Goal: Information Seeking & Learning: Learn about a topic

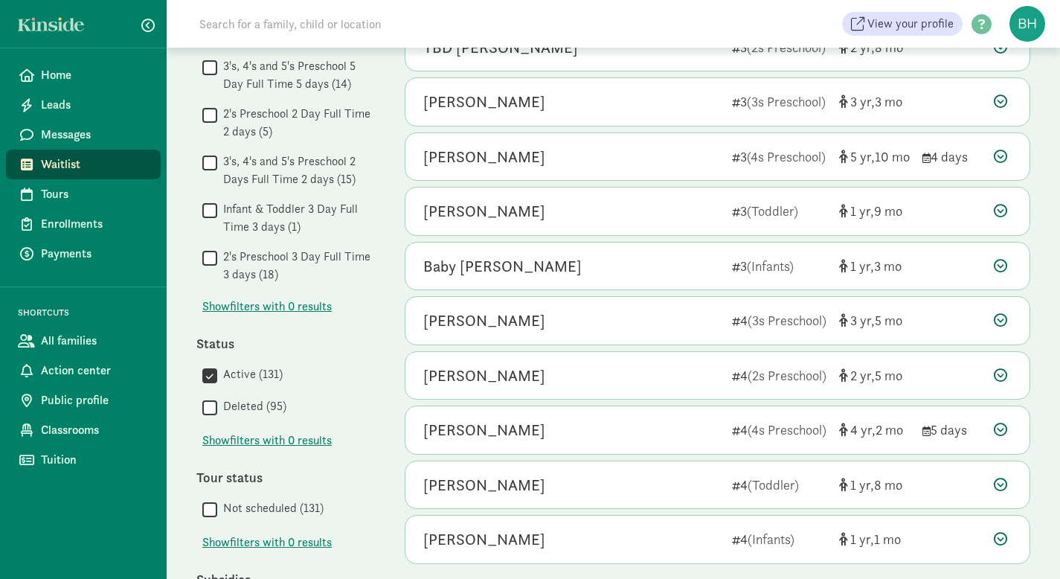
scroll to position [680, 0]
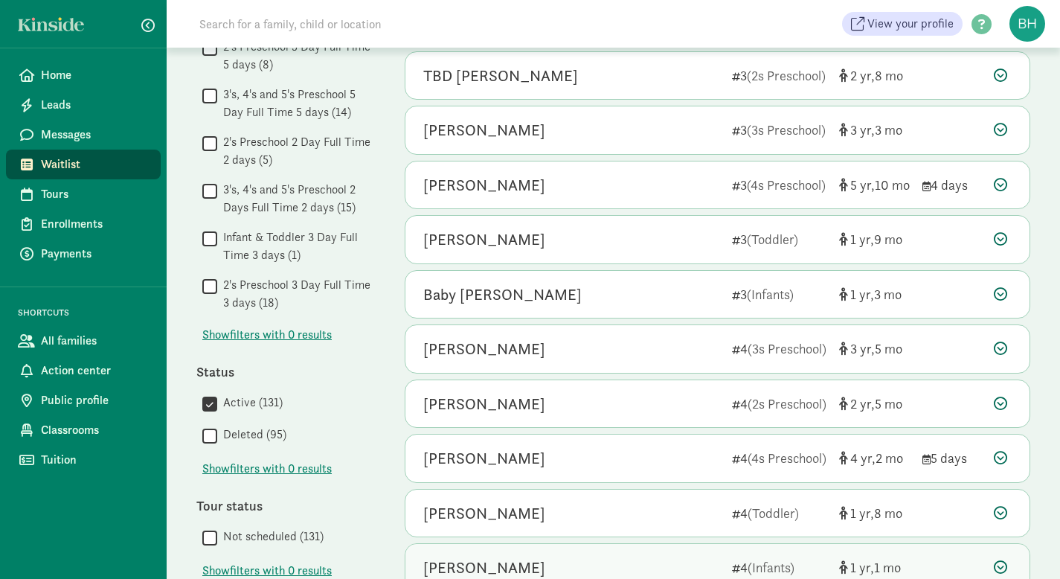
click at [675, 578] on div "Olive Woodard" at bounding box center [571, 568] width 297 height 24
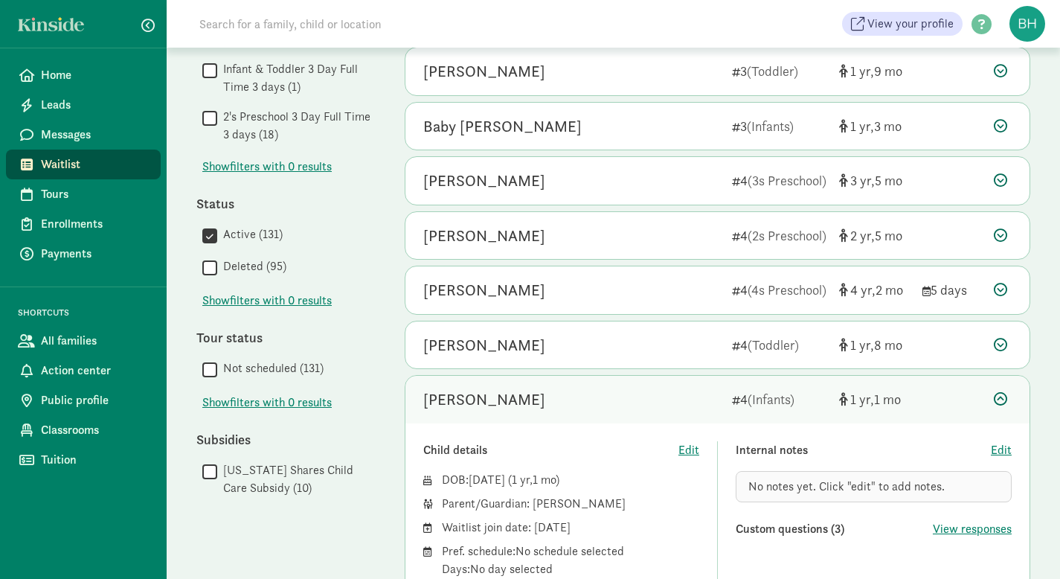
scroll to position [852, 0]
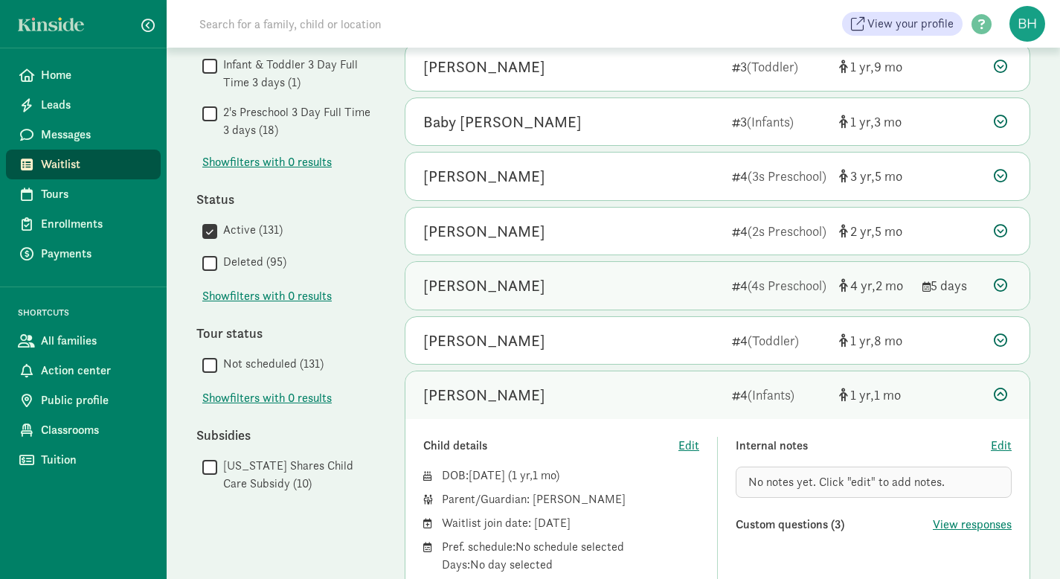
click at [509, 280] on div "[PERSON_NAME]" at bounding box center [484, 286] width 122 height 24
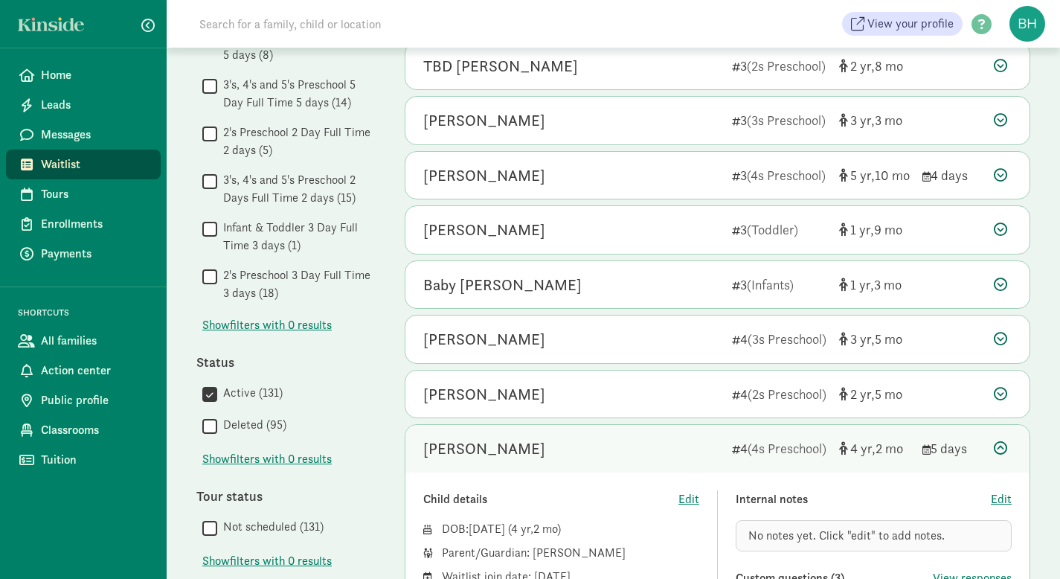
scroll to position [626, 0]
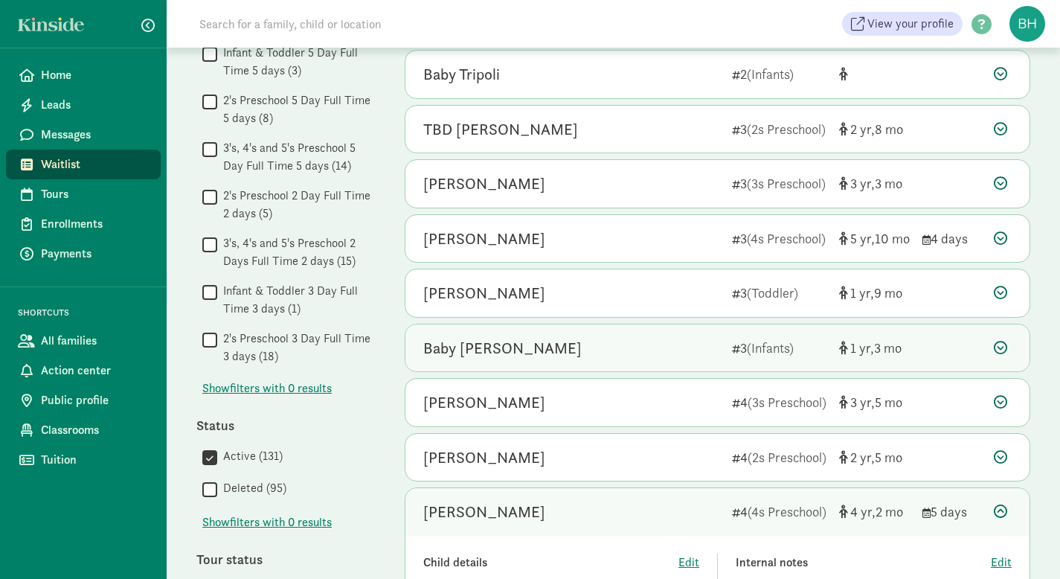
click at [1003, 345] on icon at bounding box center [1000, 347] width 13 height 13
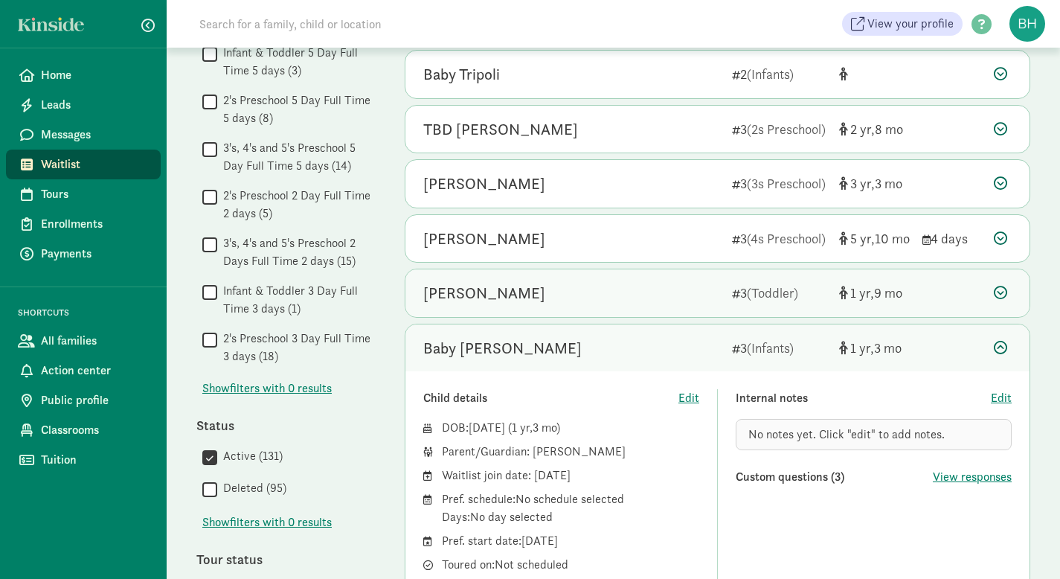
click at [1003, 294] on icon at bounding box center [1000, 292] width 13 height 13
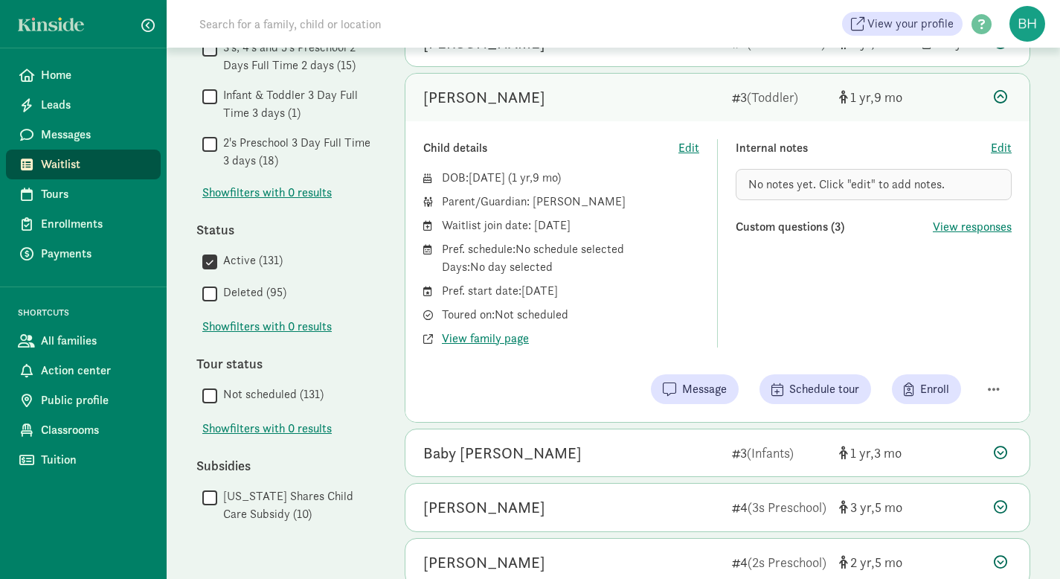
scroll to position [829, 0]
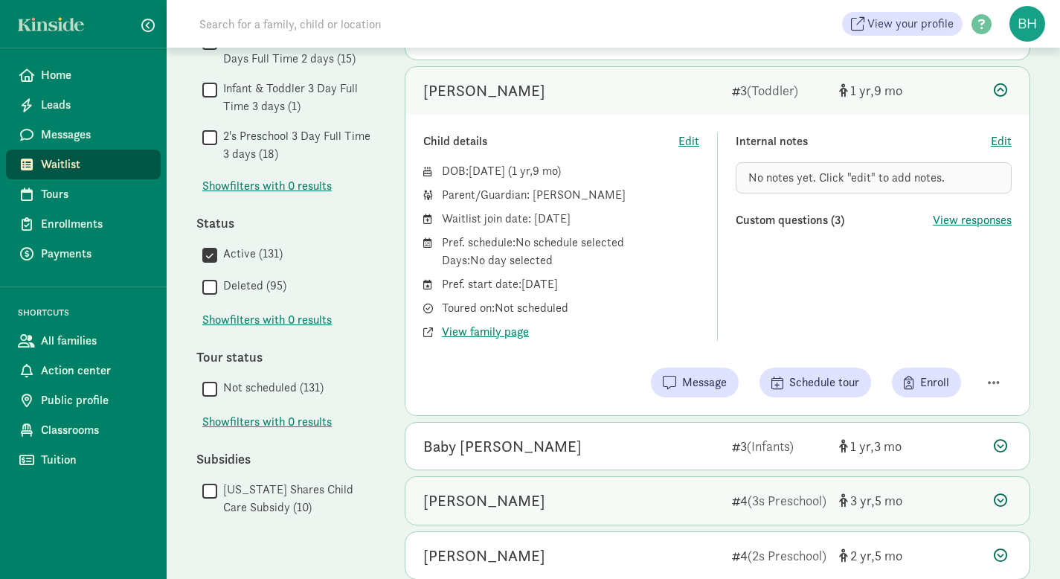
click at [1001, 500] on icon at bounding box center [1000, 499] width 13 height 13
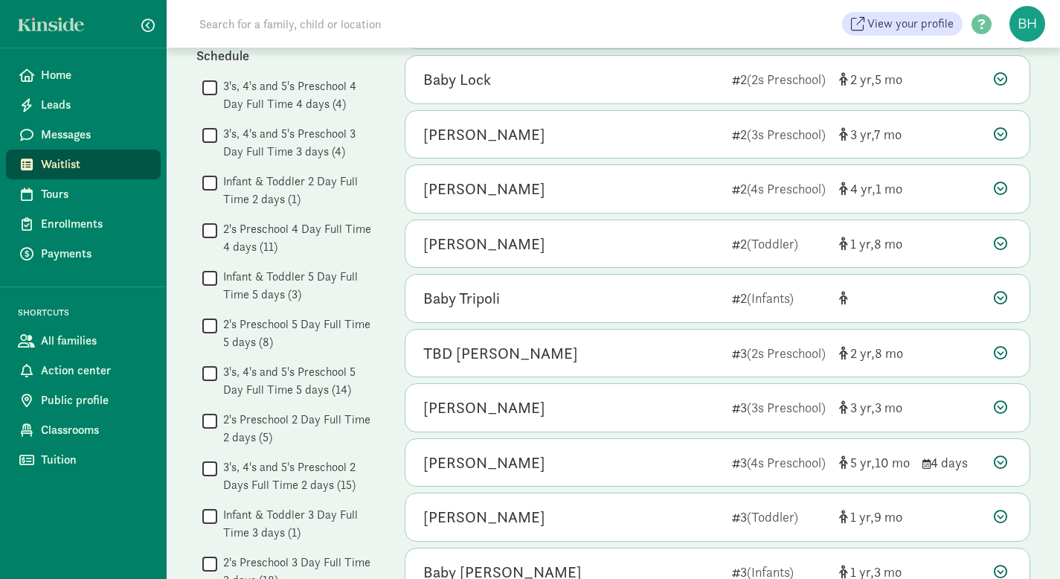
scroll to position [381, 0]
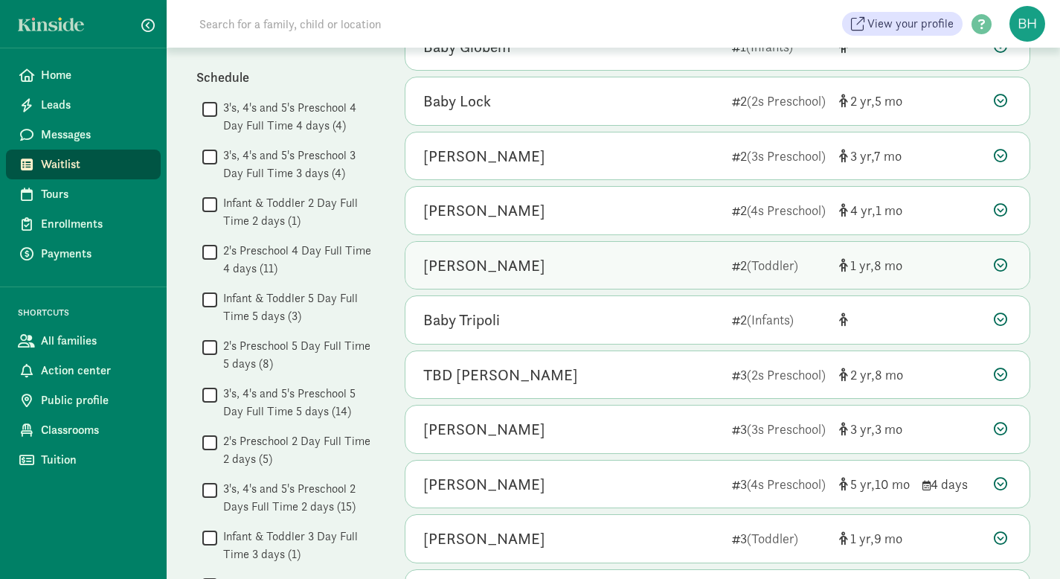
click at [1000, 267] on icon at bounding box center [1000, 264] width 13 height 13
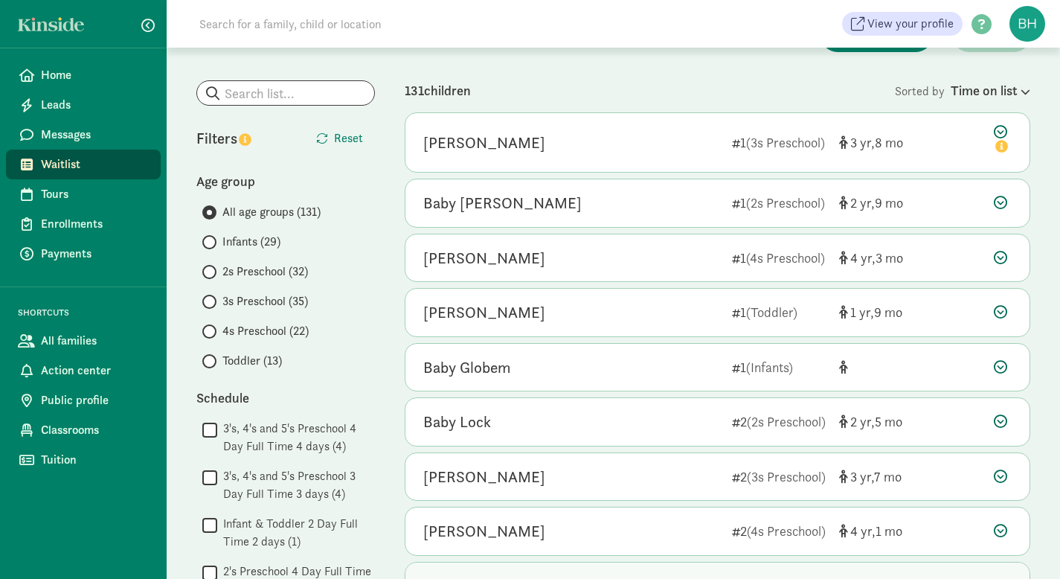
scroll to position [35, 0]
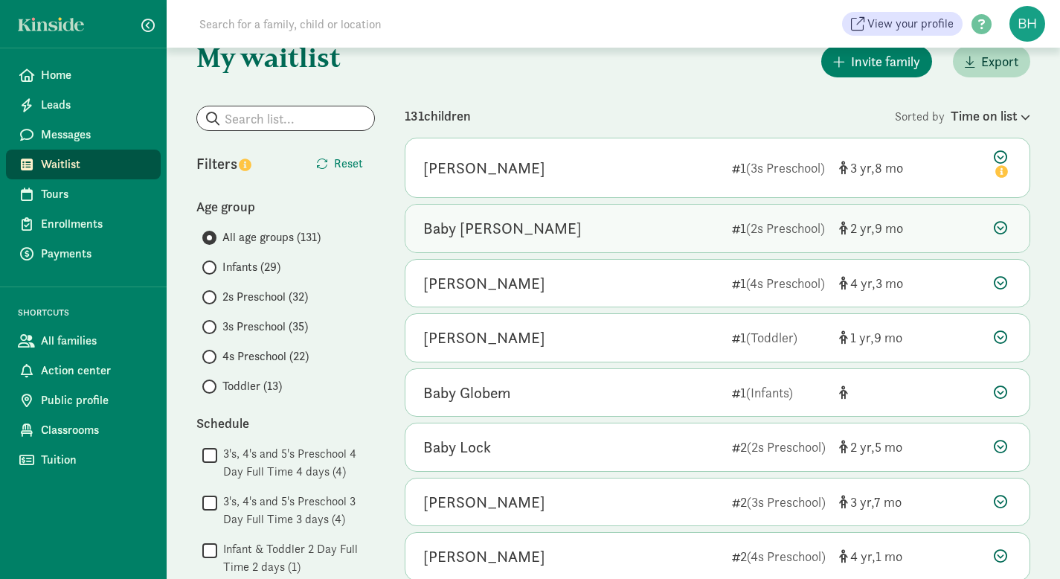
click at [1003, 231] on icon at bounding box center [1000, 227] width 13 height 13
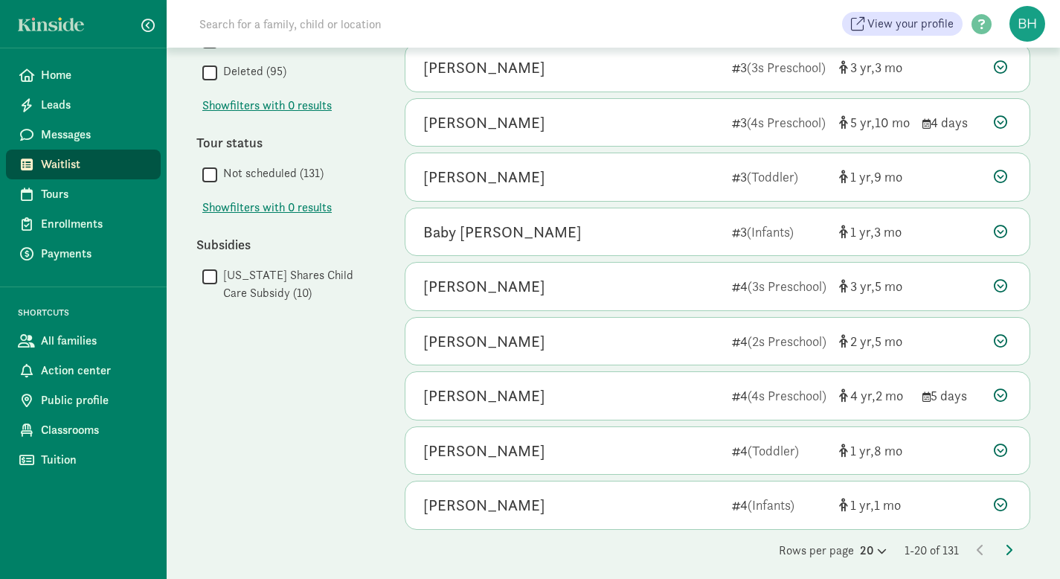
scroll to position [1053, 0]
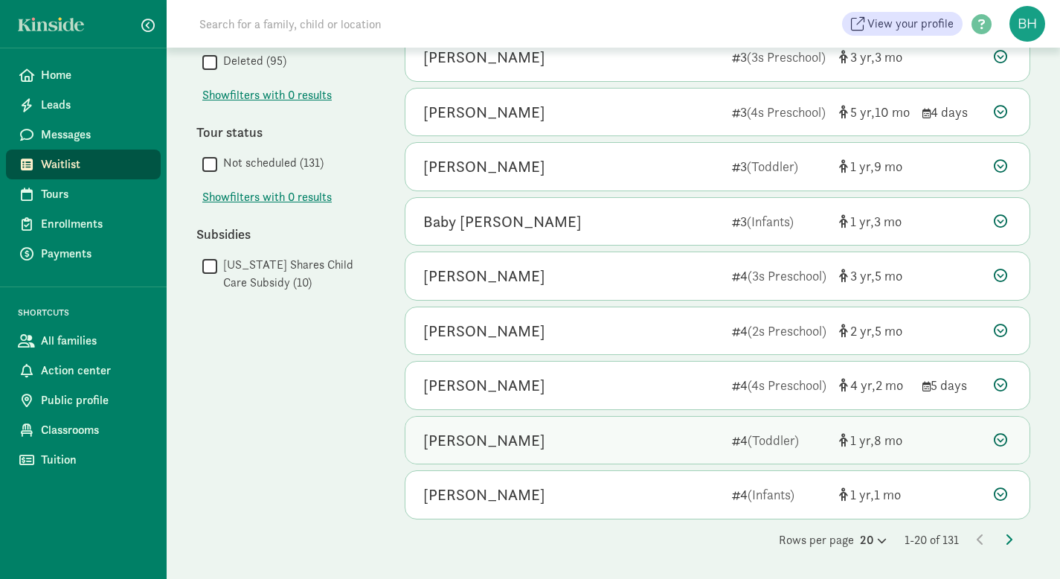
click at [1007, 441] on div at bounding box center [1003, 440] width 18 height 20
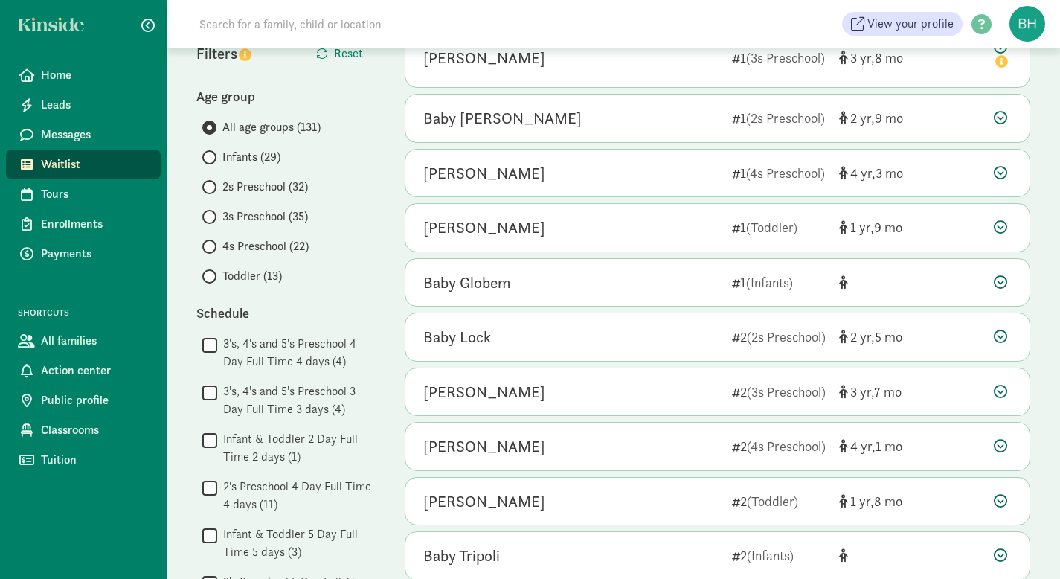
scroll to position [144, 0]
click at [211, 156] on input "Infants (29)" at bounding box center [207, 158] width 10 height 10
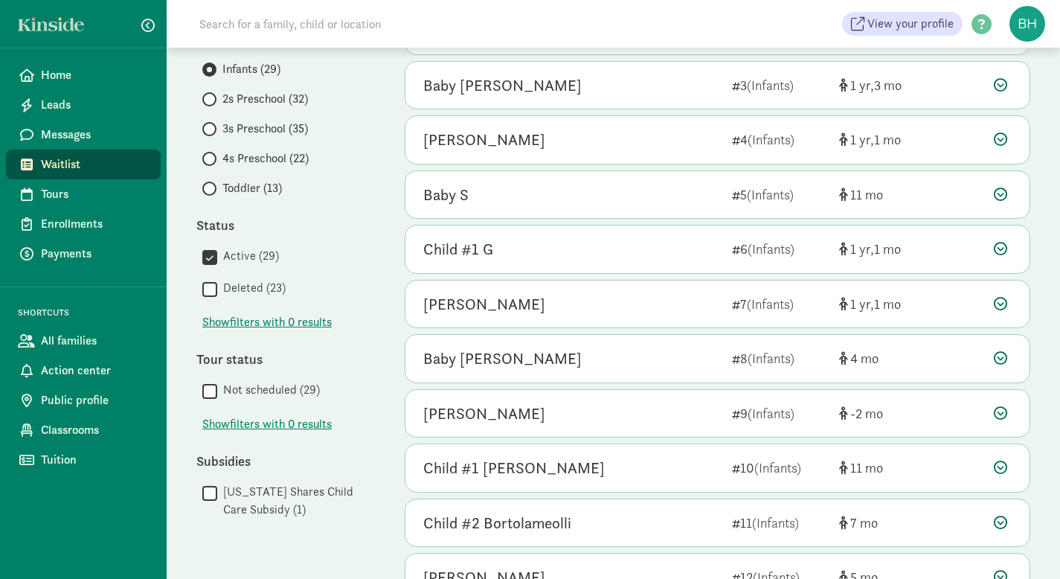
scroll to position [240, 0]
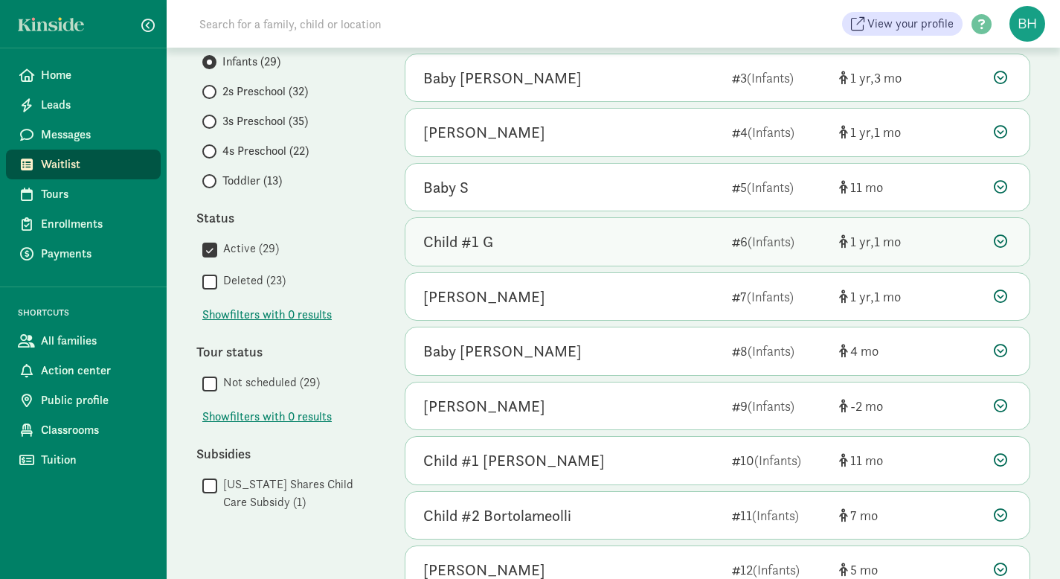
click at [1001, 238] on icon at bounding box center [1000, 240] width 13 height 13
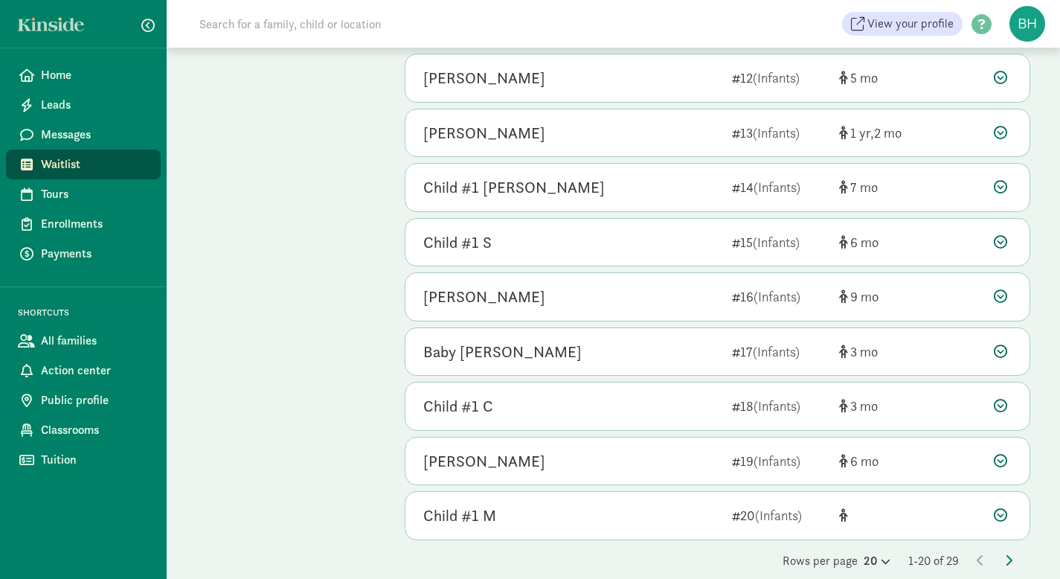
scroll to position [1053, 0]
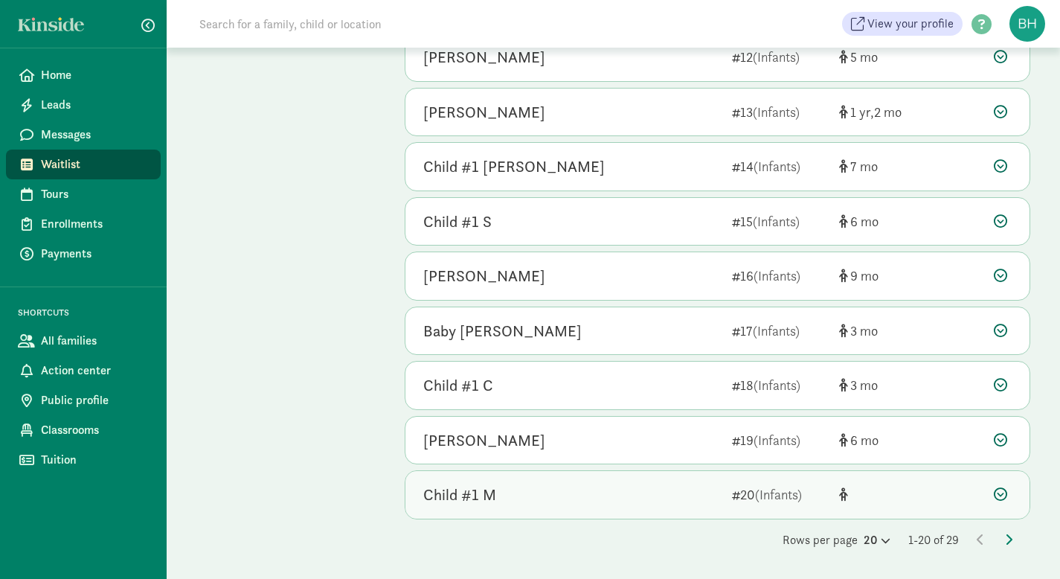
click at [1002, 495] on icon at bounding box center [1000, 493] width 13 height 13
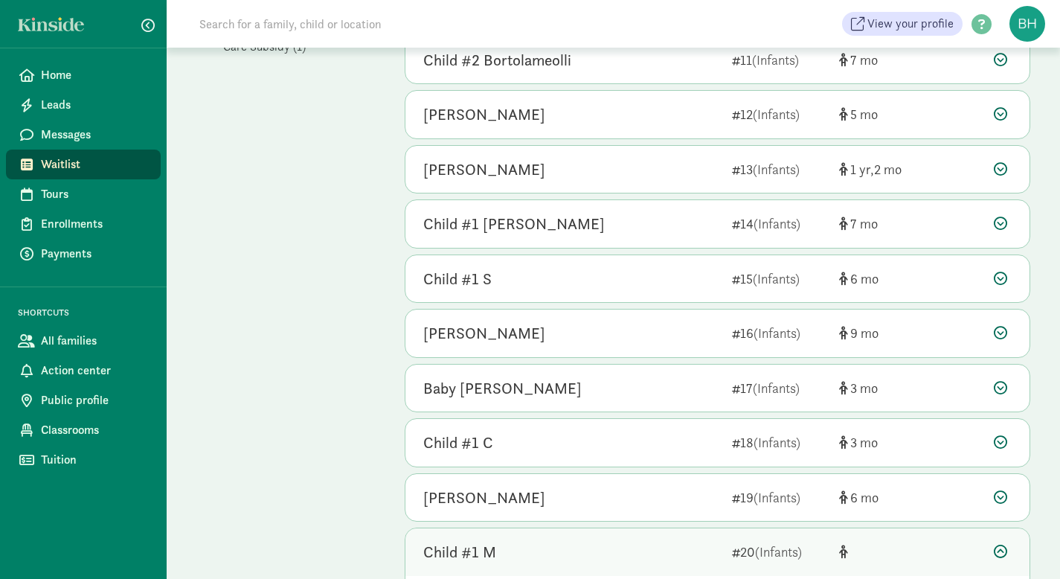
scroll to position [689, 0]
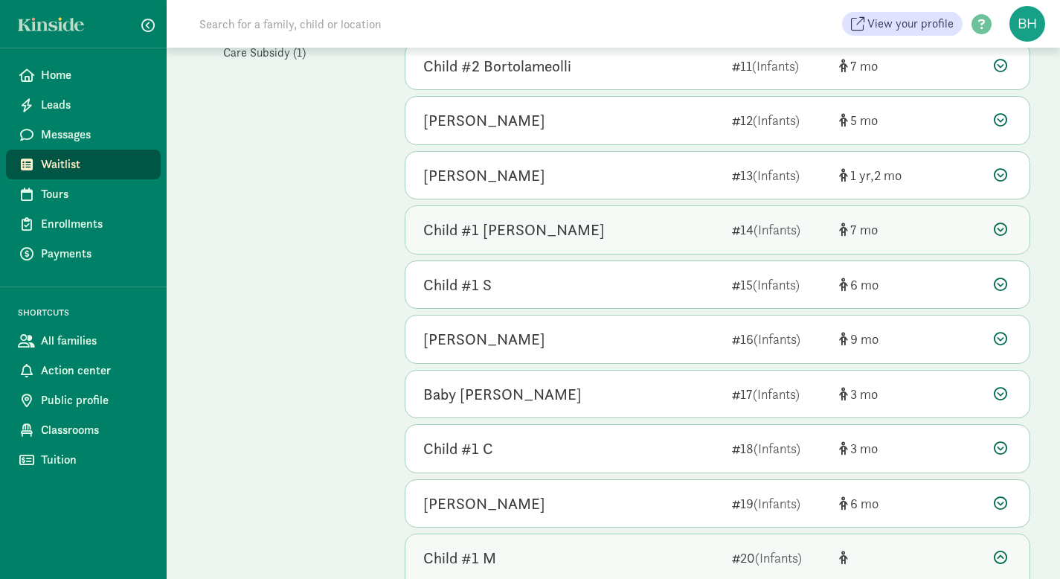
click at [1000, 231] on icon at bounding box center [1000, 228] width 13 height 13
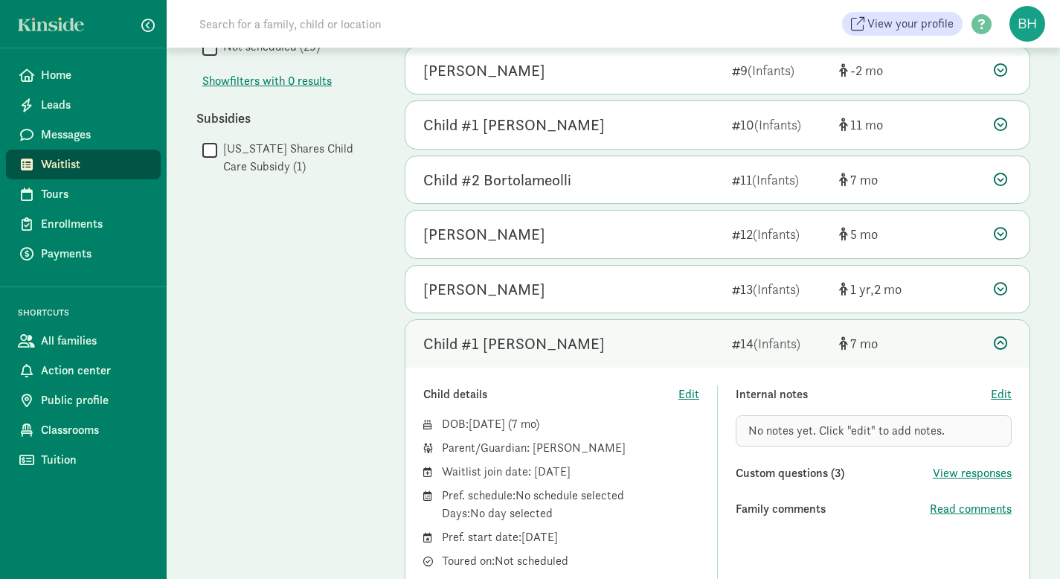
scroll to position [573, 0]
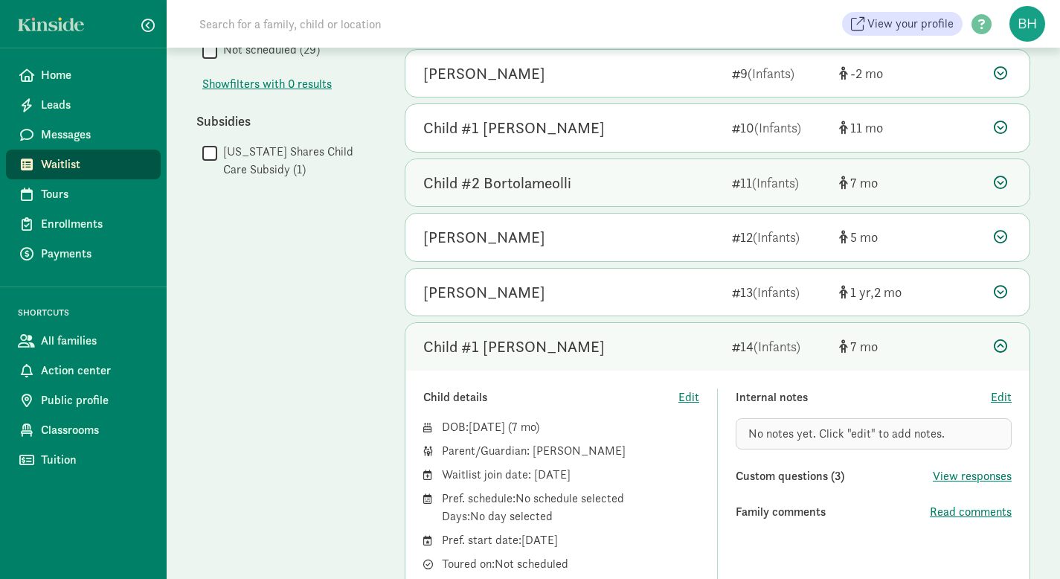
click at [999, 181] on icon at bounding box center [1000, 182] width 13 height 13
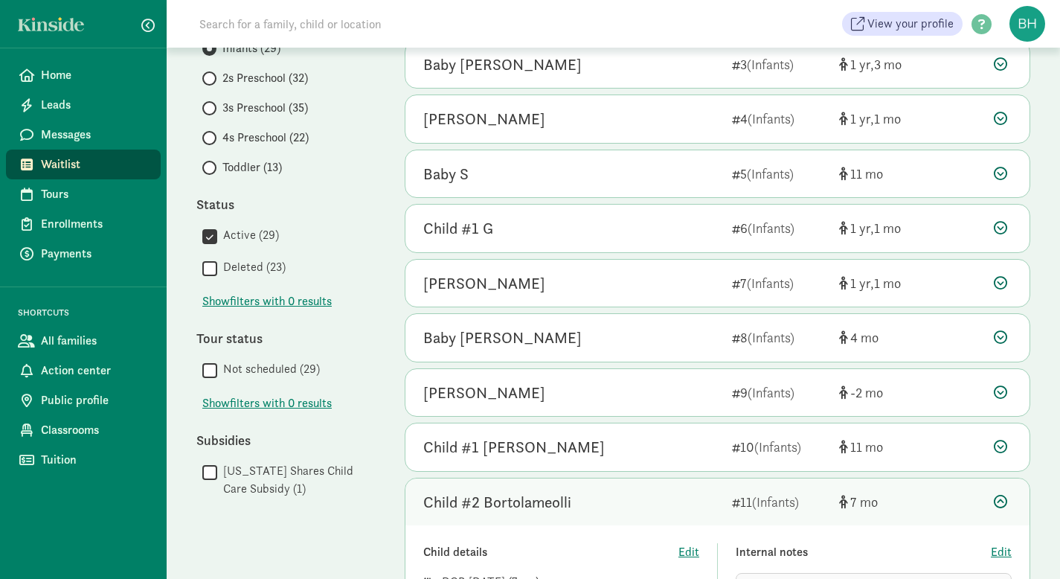
scroll to position [253, 0]
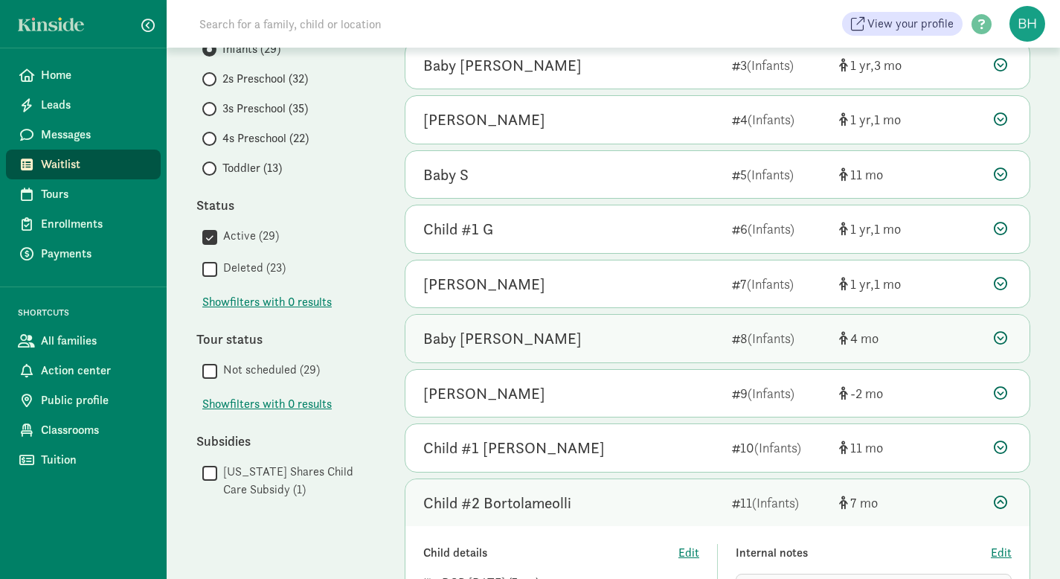
click at [1005, 339] on icon at bounding box center [1000, 337] width 13 height 13
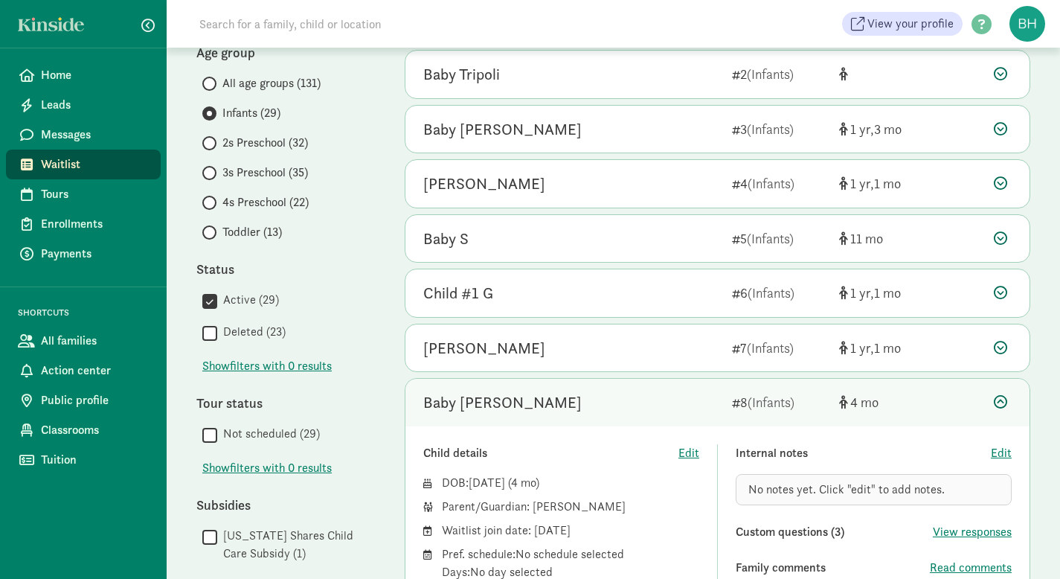
scroll to position [164, 0]
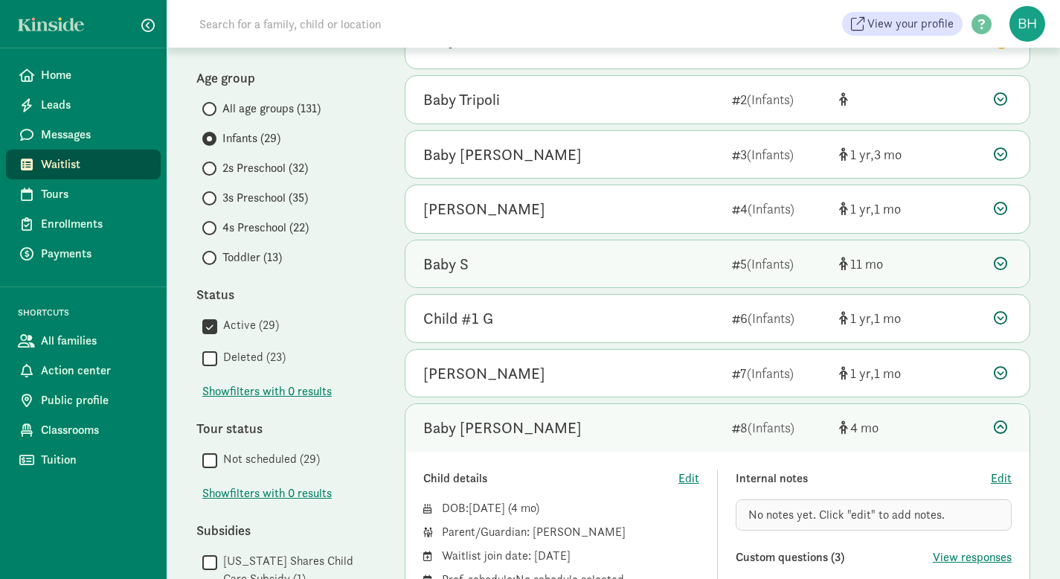
click at [1001, 262] on icon at bounding box center [1000, 263] width 13 height 13
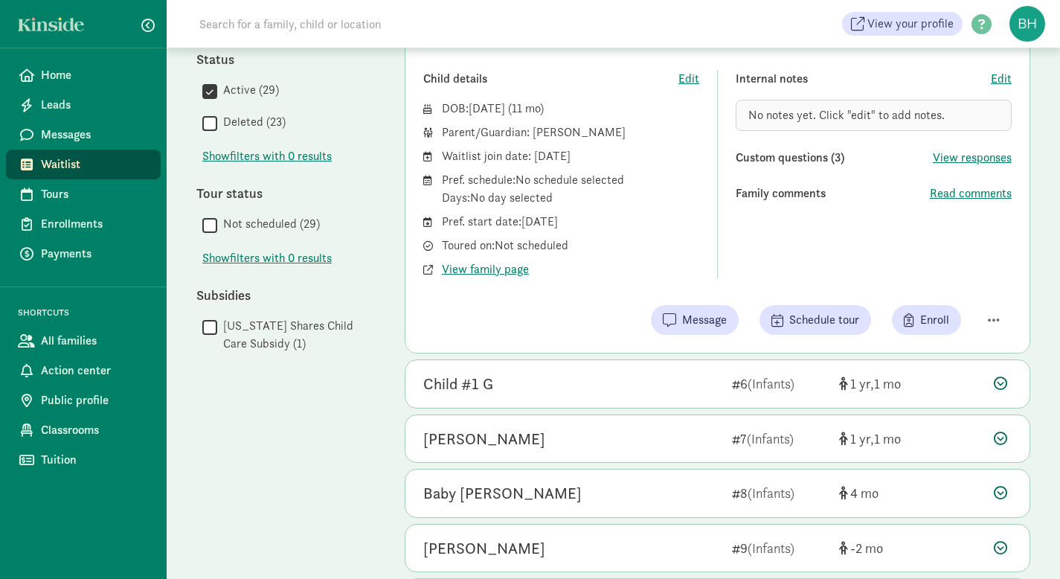
scroll to position [401, 0]
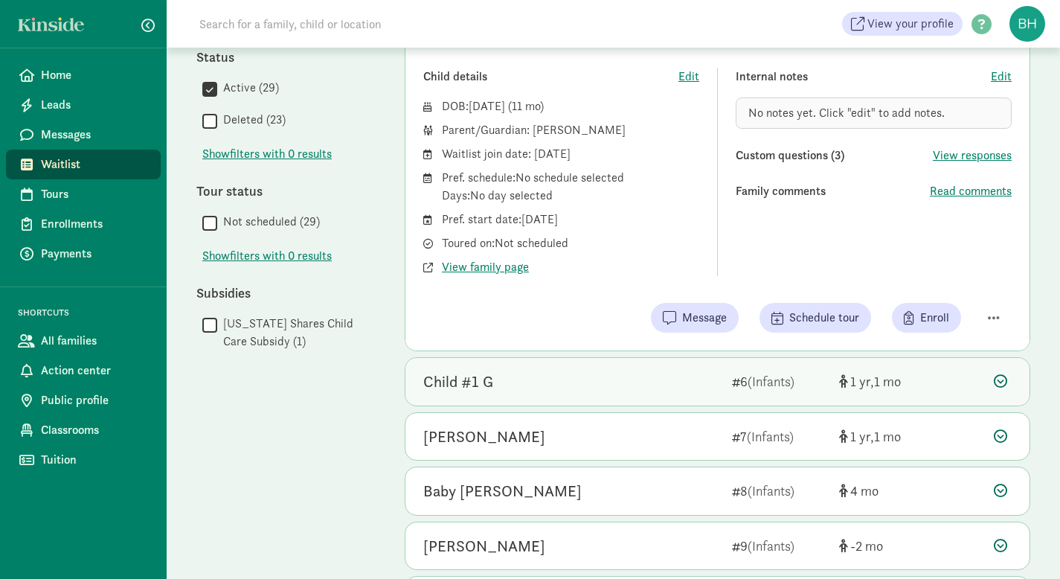
click at [1004, 381] on icon at bounding box center [1000, 380] width 13 height 13
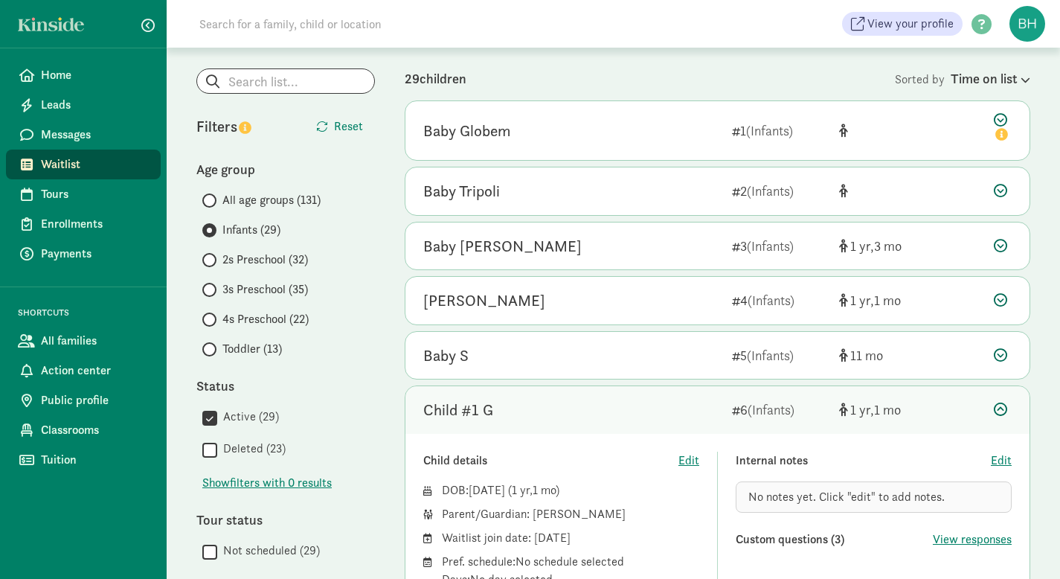
scroll to position [65, 0]
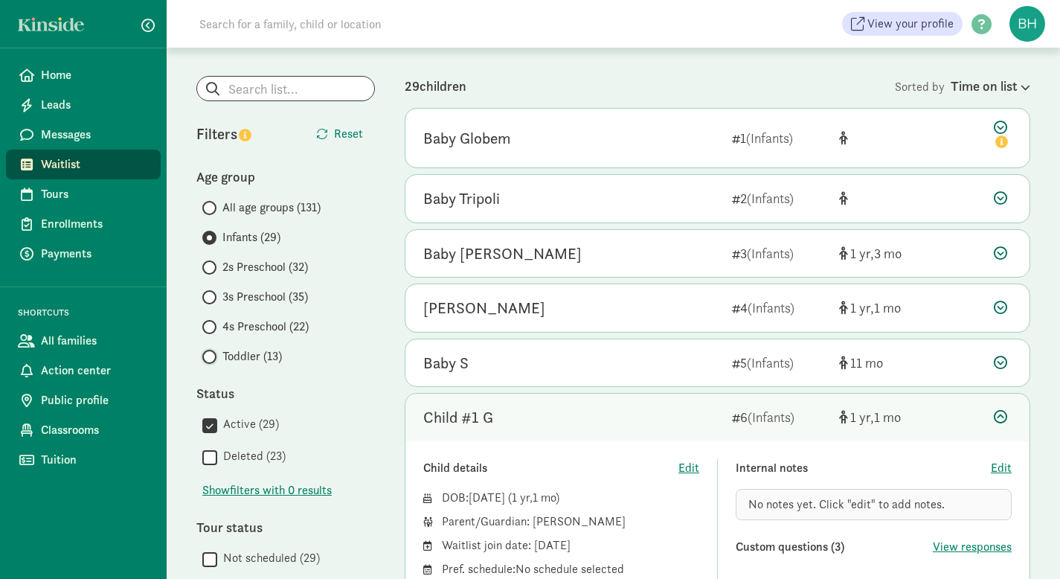
click at [207, 355] on input "Toddler (13)" at bounding box center [207, 357] width 10 height 10
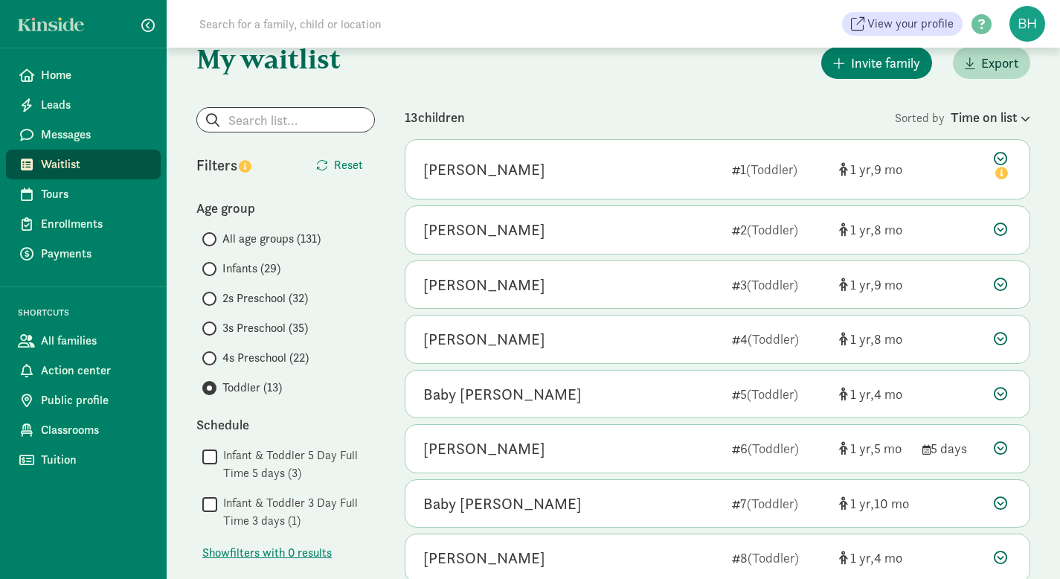
scroll to position [30, 0]
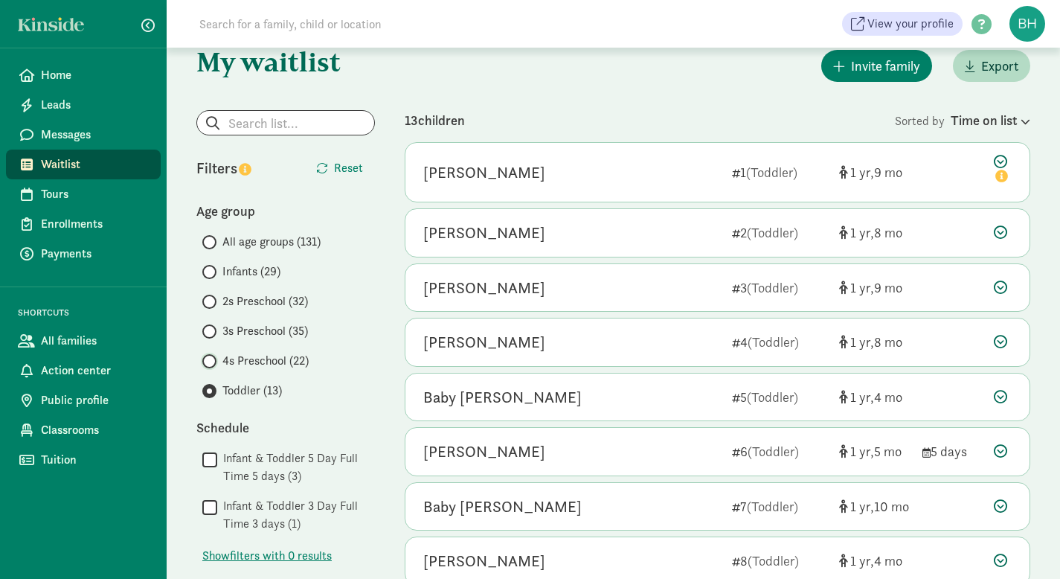
click at [209, 361] on input "4s Preschool (22)" at bounding box center [207, 361] width 10 height 10
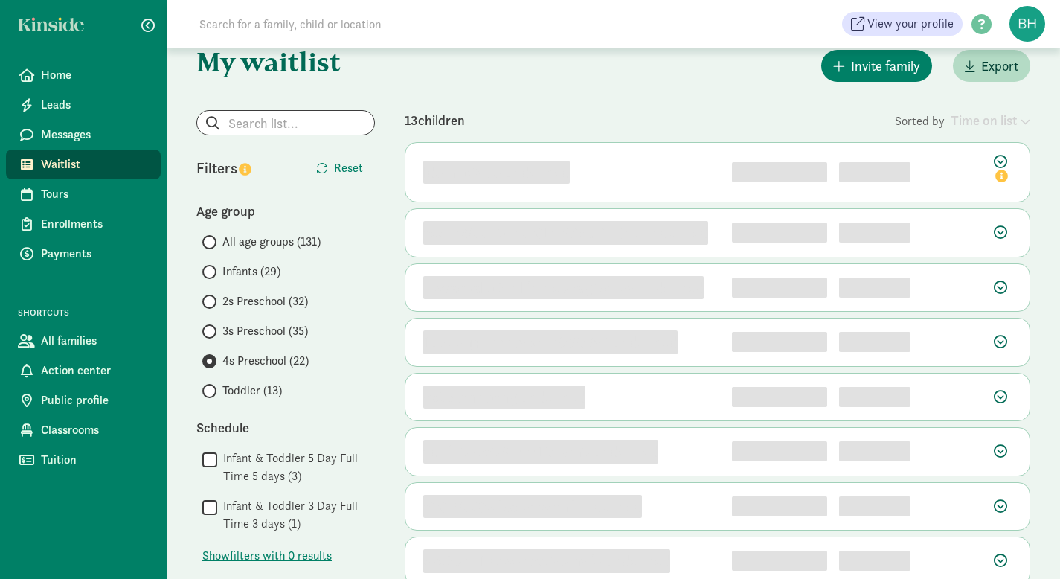
scroll to position [0, 0]
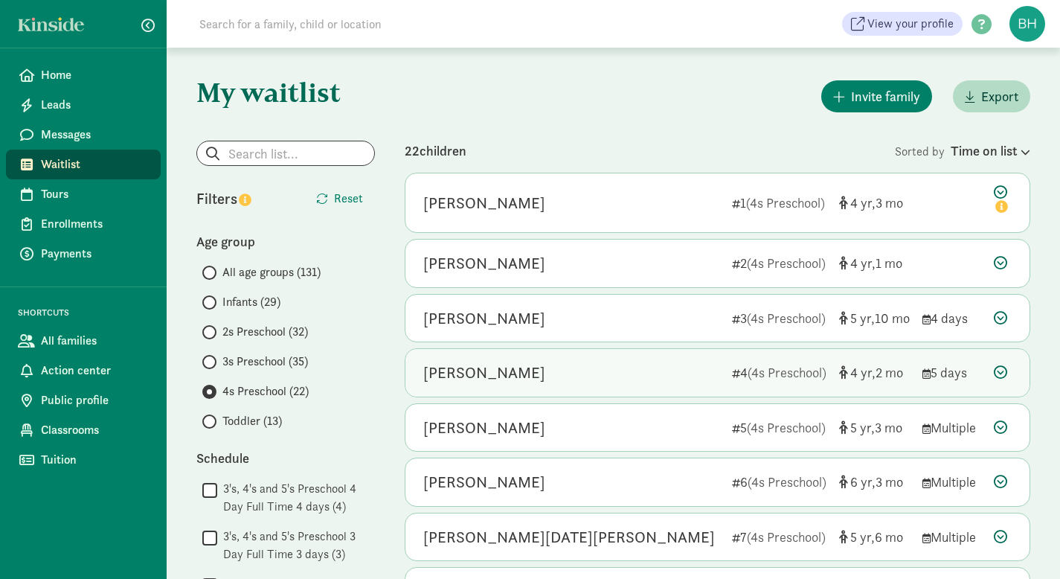
click at [1000, 375] on icon at bounding box center [1000, 371] width 13 height 13
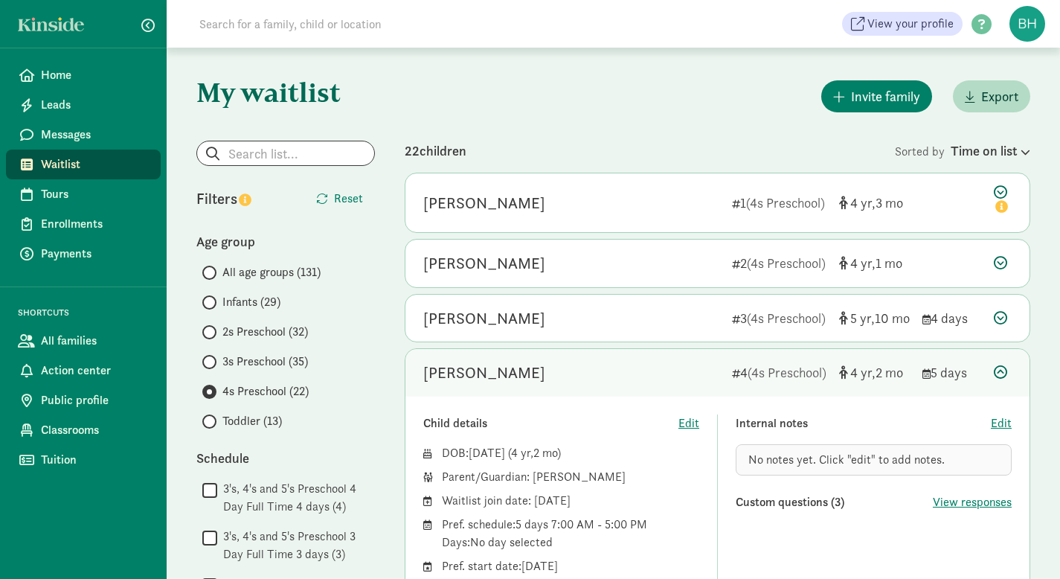
click at [437, 32] on input at bounding box center [398, 24] width 417 height 30
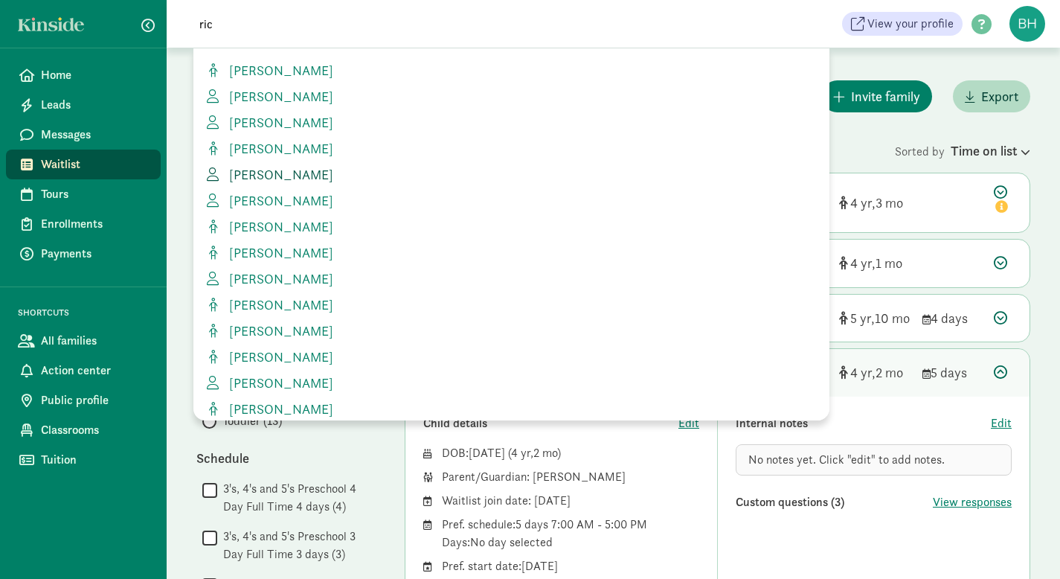
type input "ric"
click at [328, 180] on span "[PERSON_NAME]" at bounding box center [278, 174] width 110 height 17
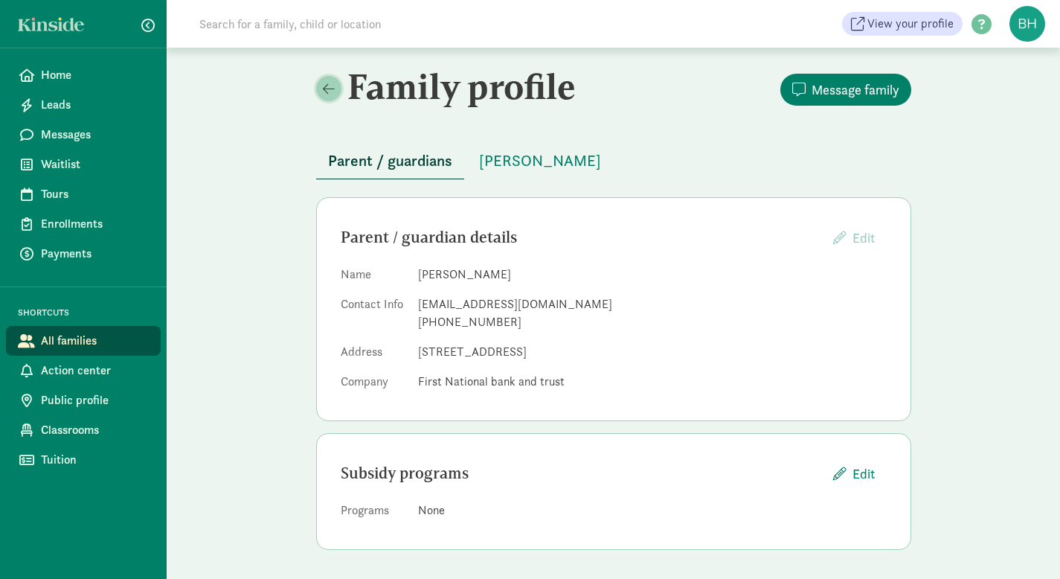
click at [323, 89] on span at bounding box center [329, 88] width 12 height 13
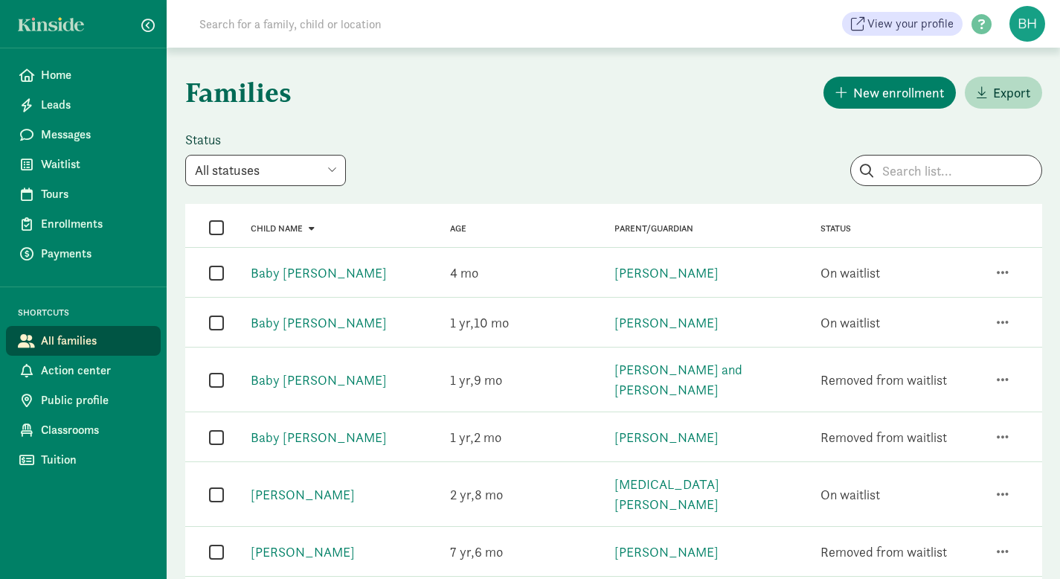
click at [290, 21] on input at bounding box center [398, 24] width 417 height 30
click at [320, 24] on input at bounding box center [398, 24] width 417 height 30
